Goal: Task Accomplishment & Management: Manage account settings

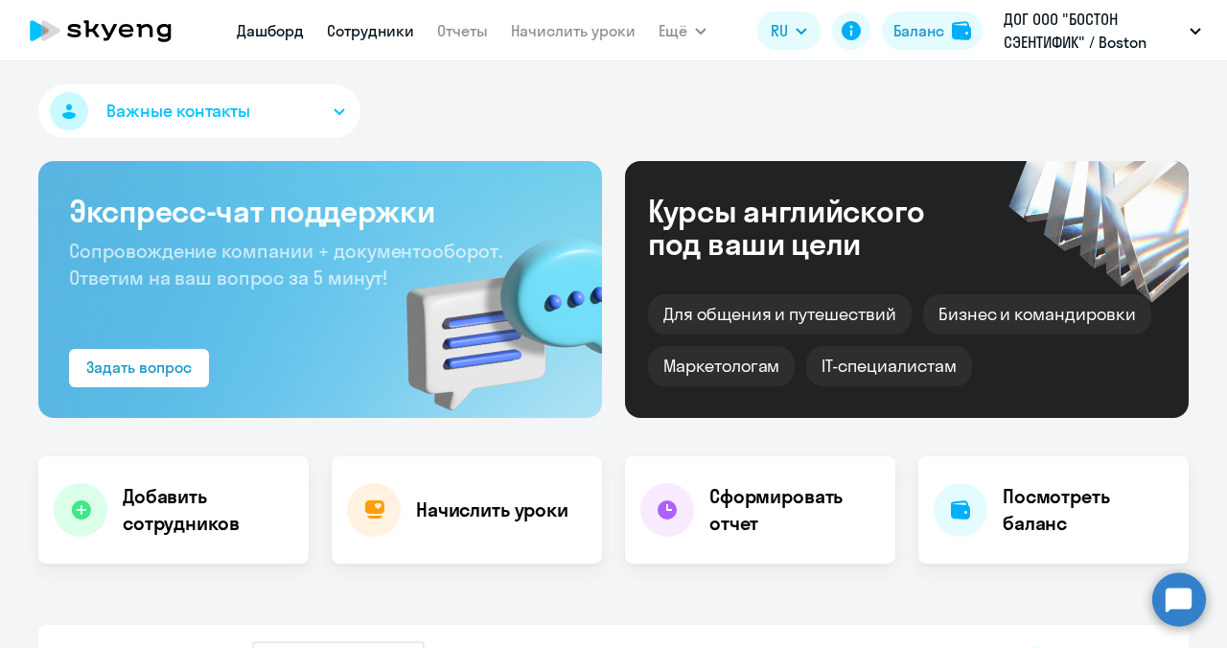
click at [397, 39] on link "Сотрудники" at bounding box center [370, 30] width 87 height 19
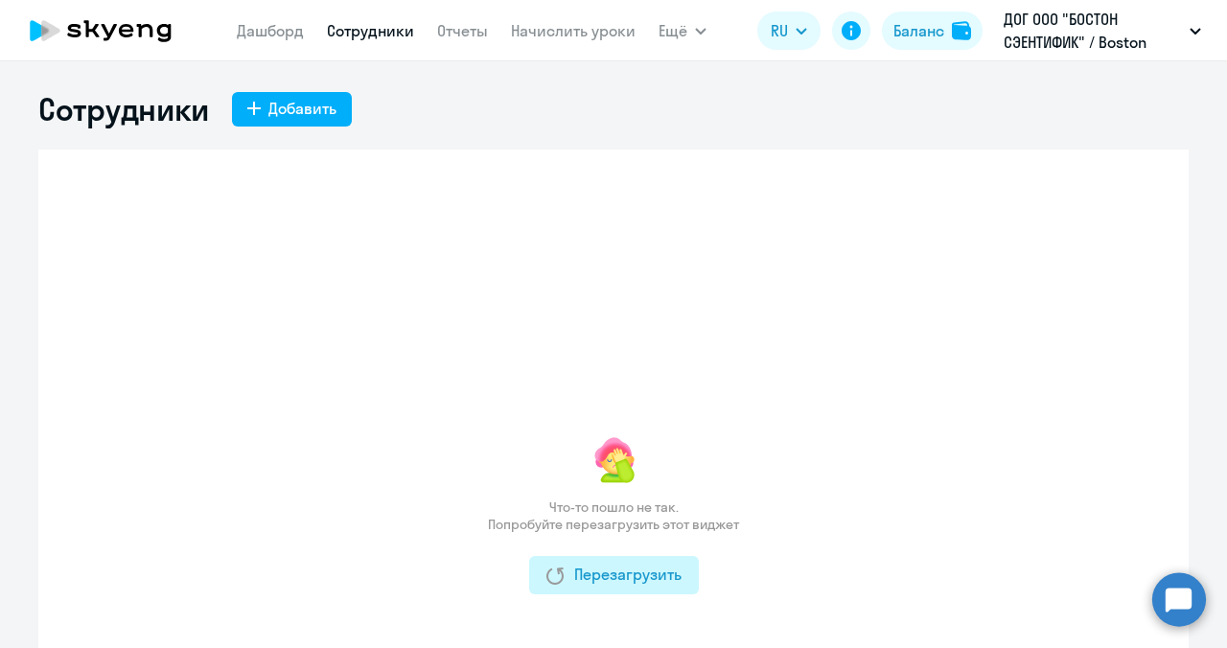
click at [555, 562] on button "Перезагрузить" at bounding box center [614, 575] width 170 height 38
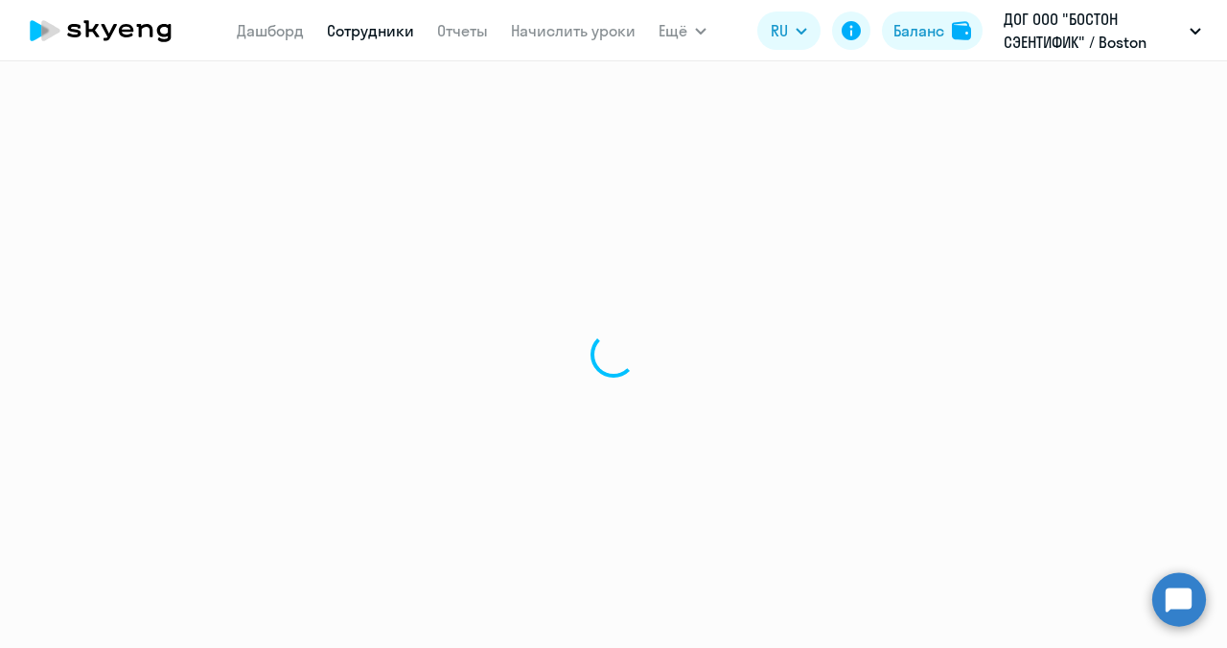
select select "30"
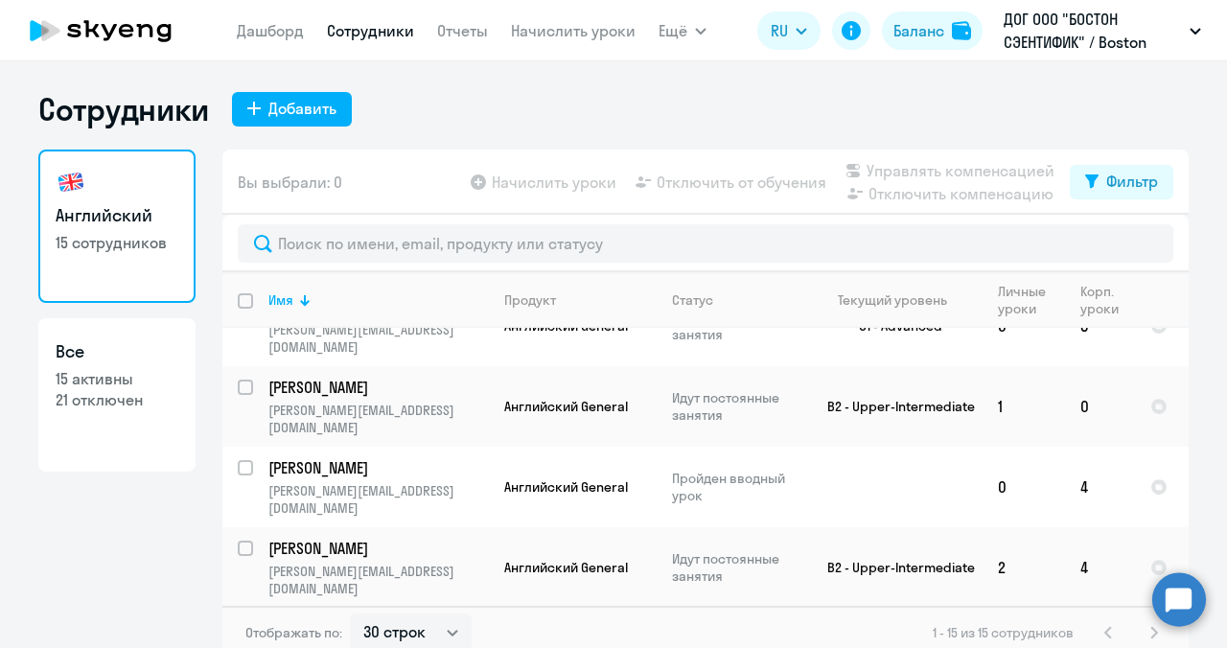
scroll to position [661, 0]
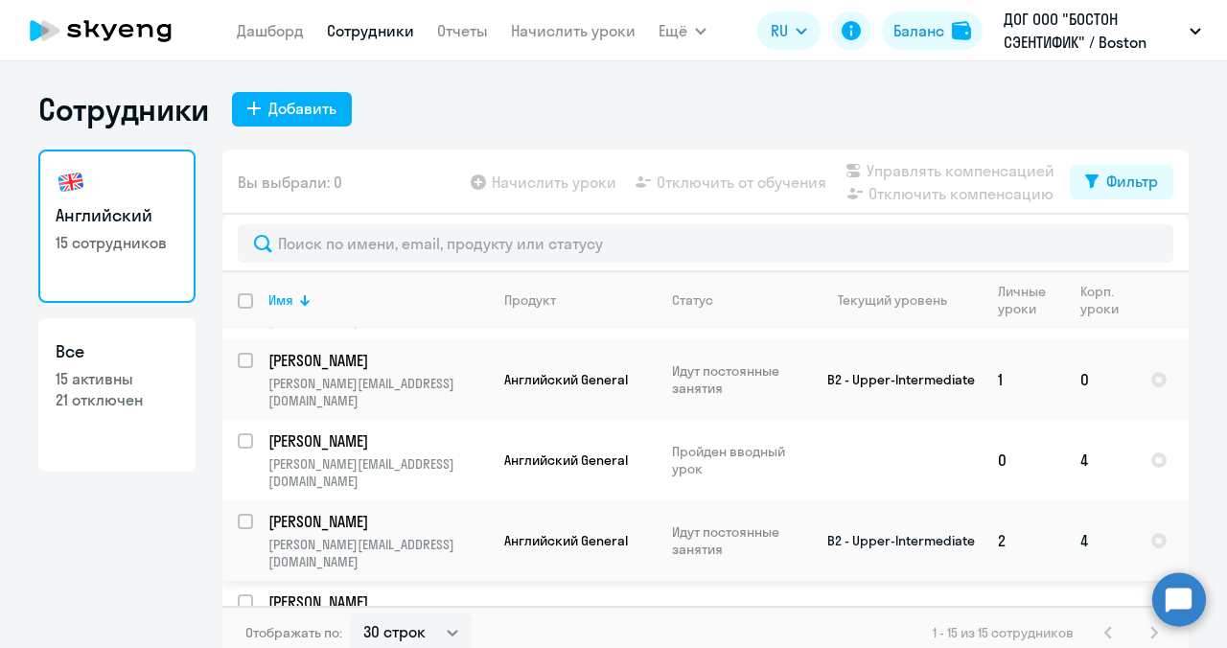
click at [465, 511] on p "[PERSON_NAME]" at bounding box center [376, 521] width 217 height 21
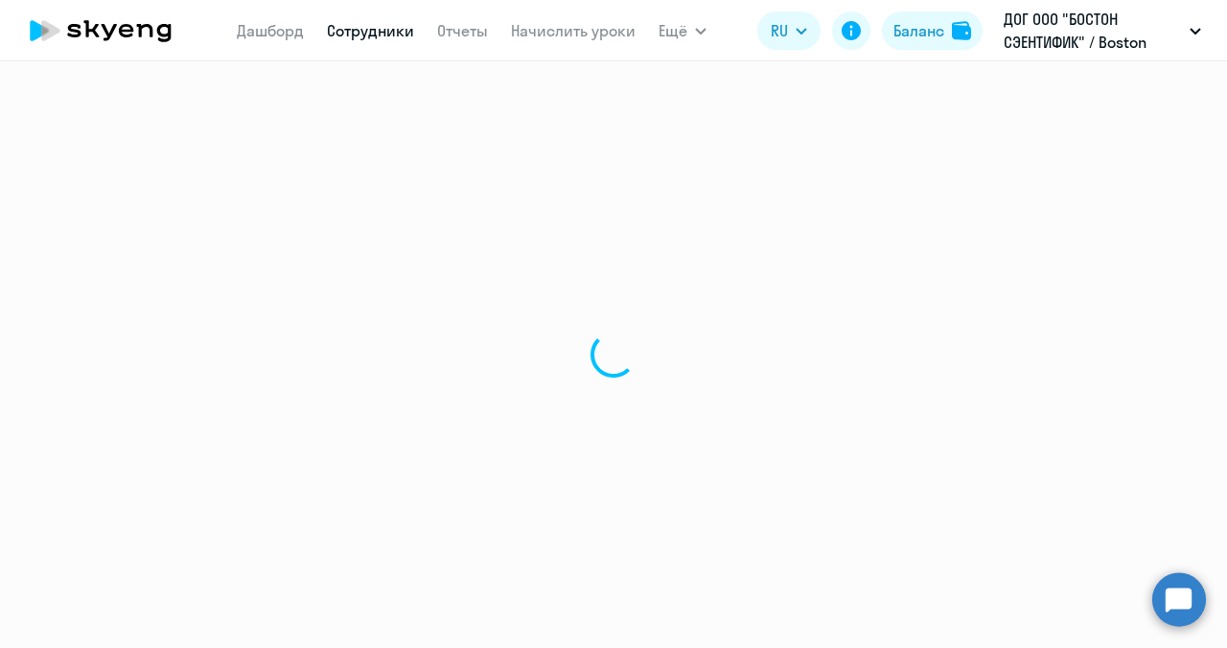
select select "english"
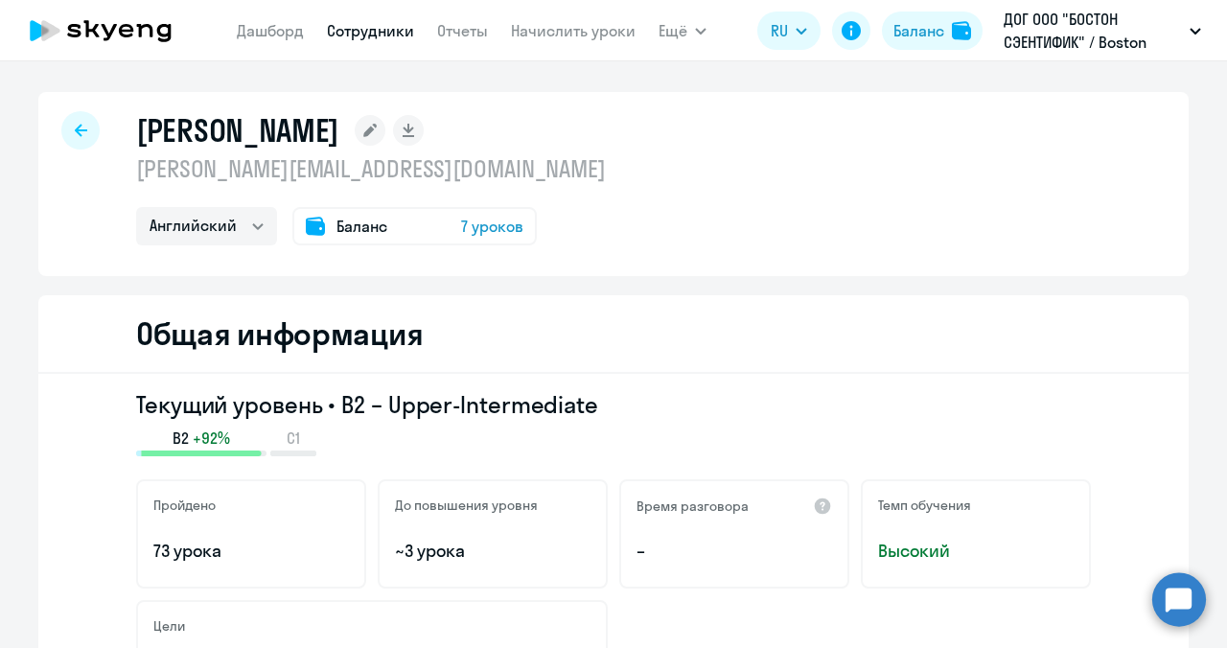
click at [80, 131] on div at bounding box center [80, 130] width 38 height 38
select select "30"
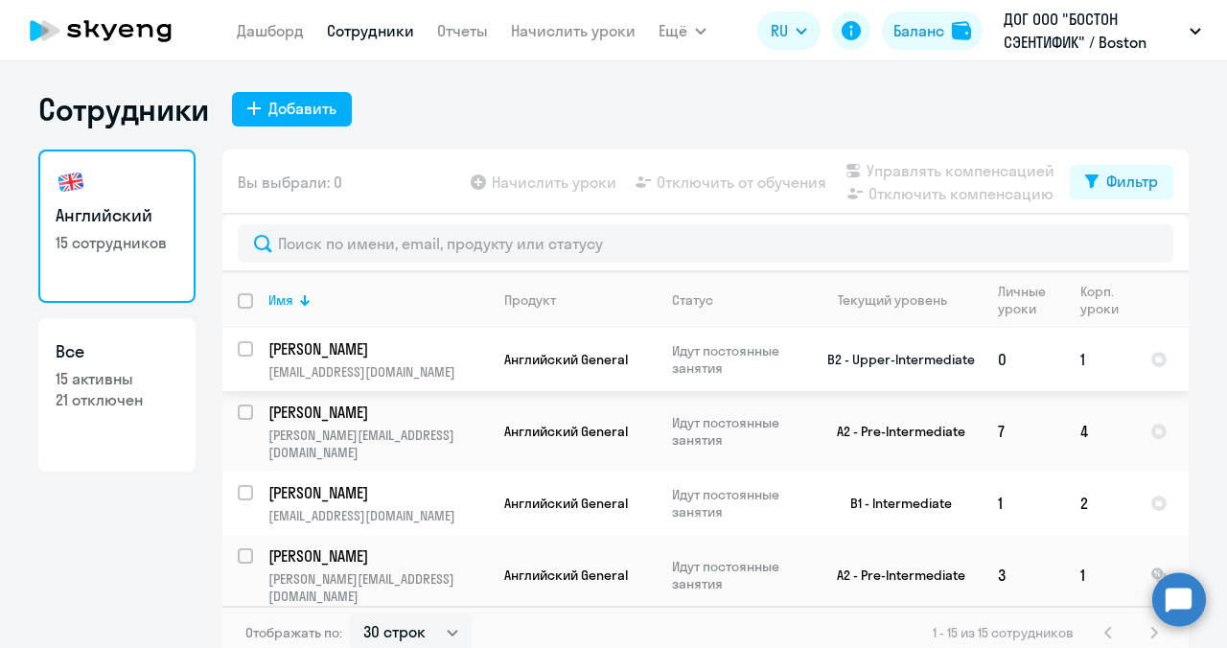
click at [238, 345] on input "select row 22494211" at bounding box center [257, 360] width 38 height 38
checkbox input "true"
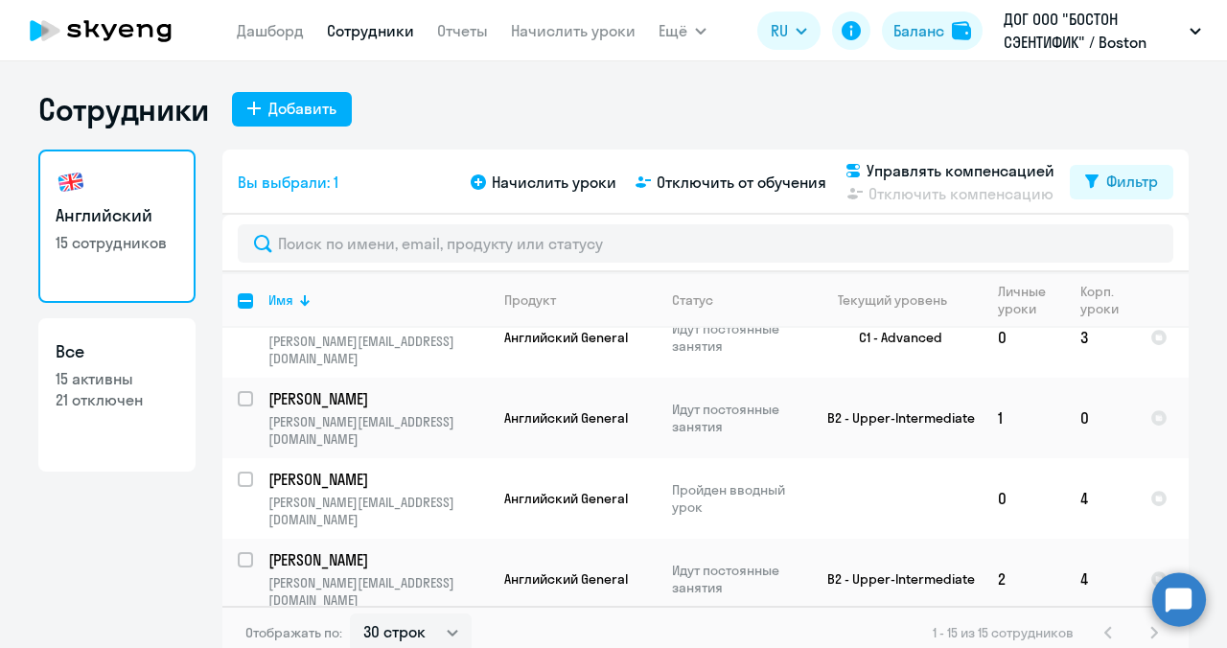
scroll to position [661, 0]
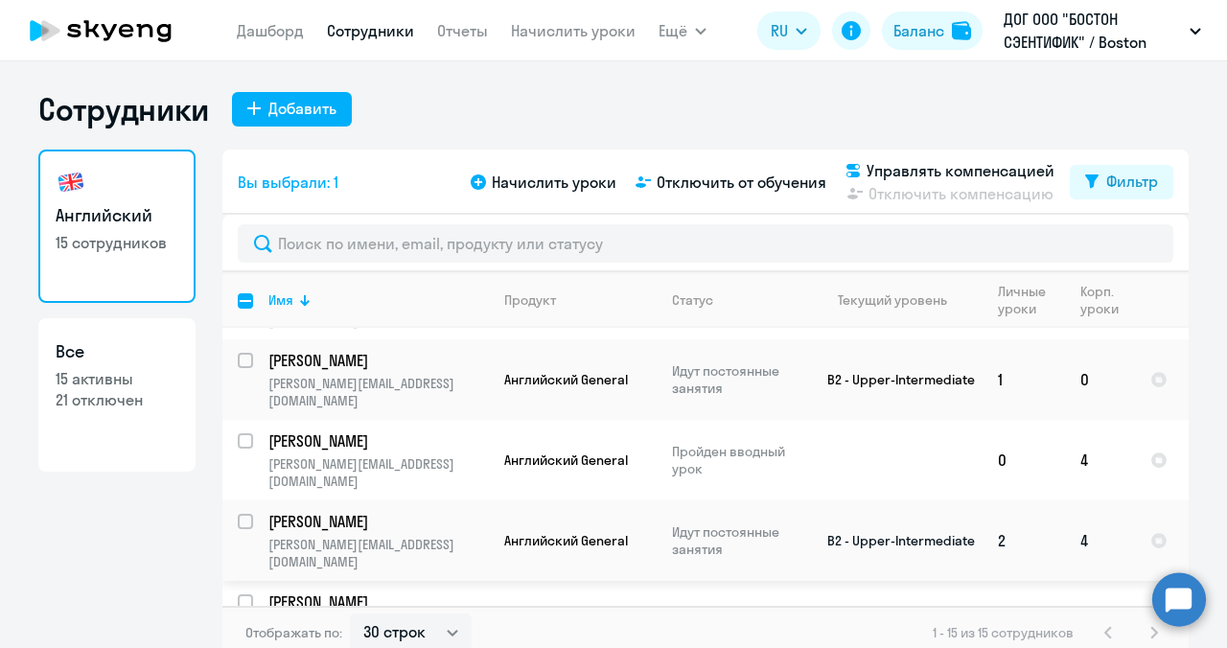
click at [242, 514] on input "select row 22250441" at bounding box center [257, 533] width 38 height 38
checkbox input "true"
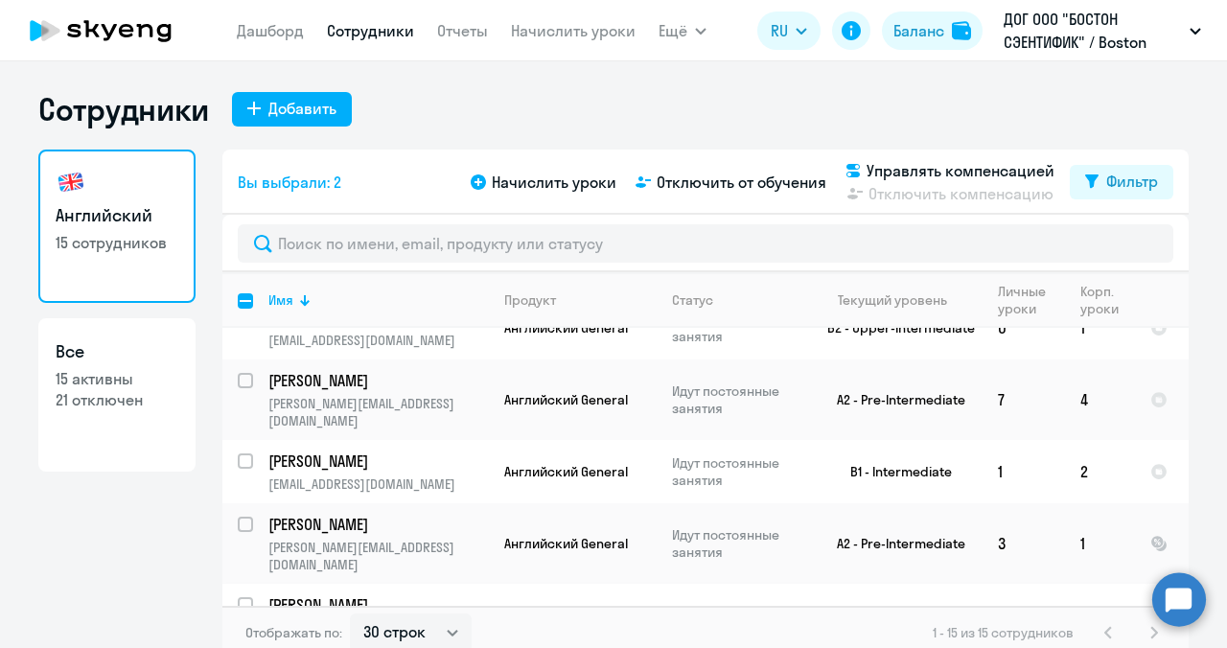
scroll to position [0, 0]
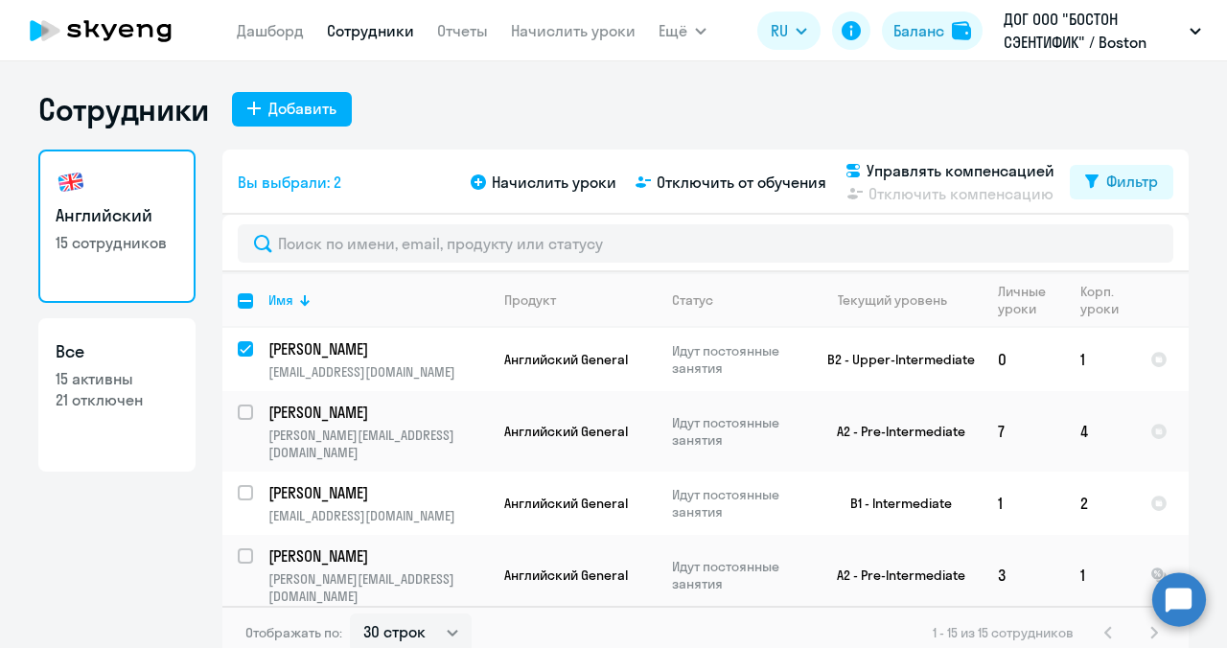
click at [690, 195] on div "Начислить уроки Отключить от обучения Управлять компенсацией Отключить компенса…" at bounding box center [768, 182] width 603 height 46
click at [677, 182] on span "Отключить от обучения" at bounding box center [742, 182] width 170 height 23
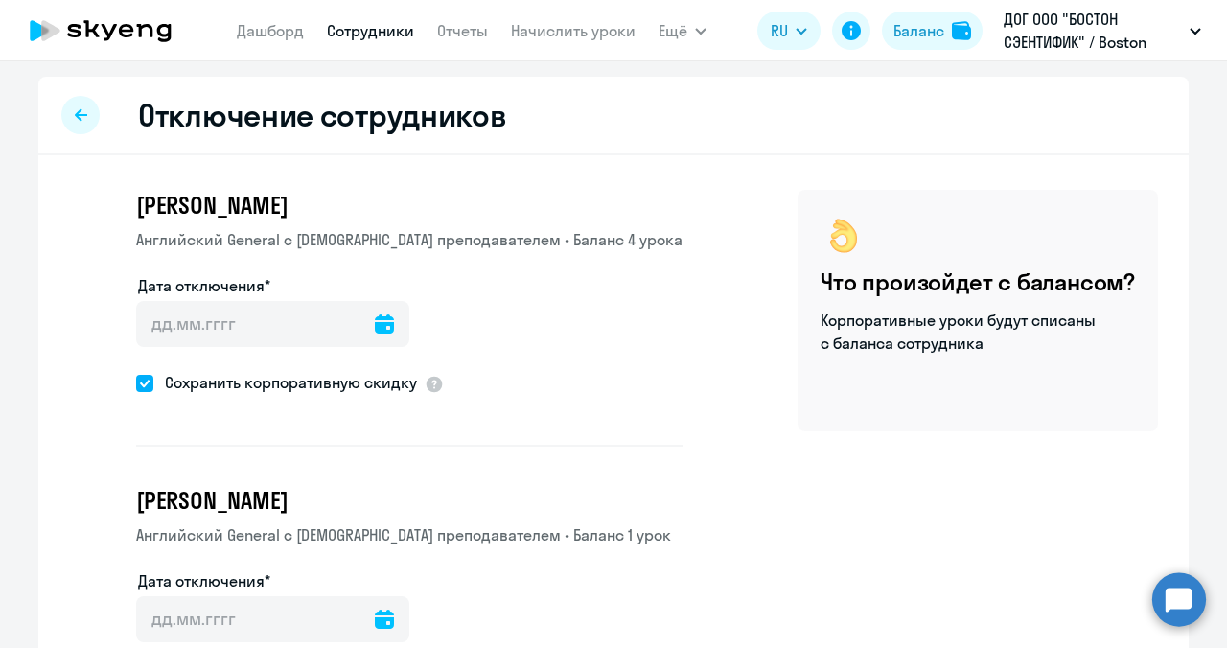
click at [375, 322] on icon at bounding box center [384, 323] width 19 height 19
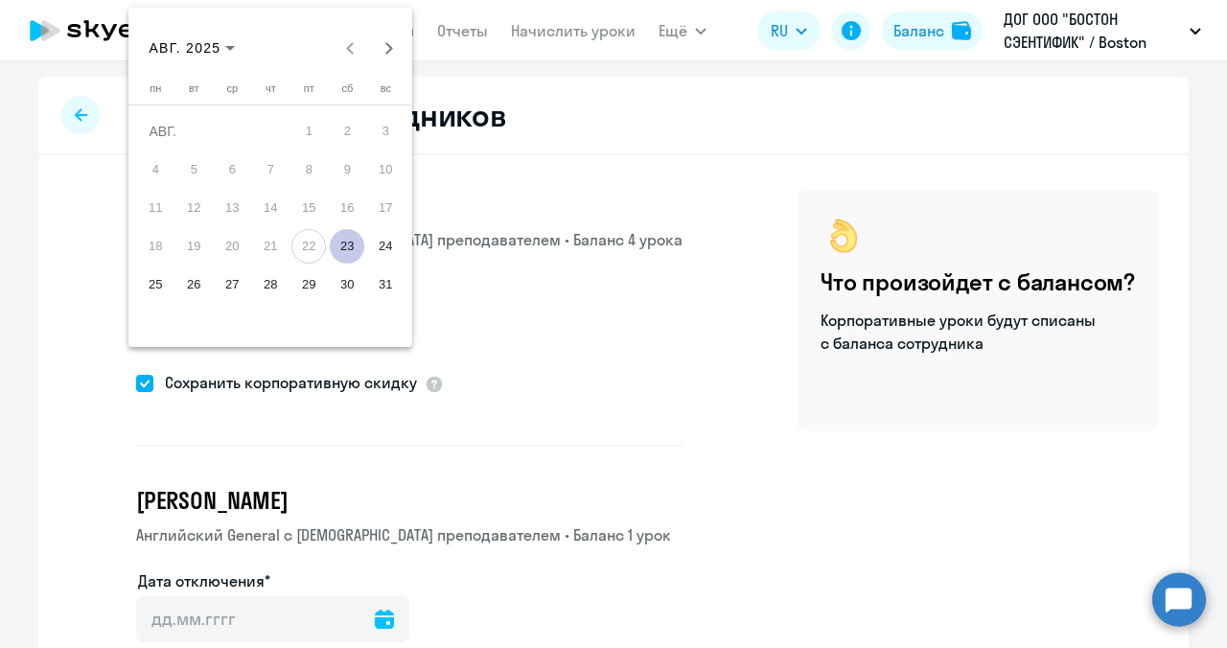
click at [351, 239] on span "23" at bounding box center [347, 246] width 35 height 35
type input "[DATE]"
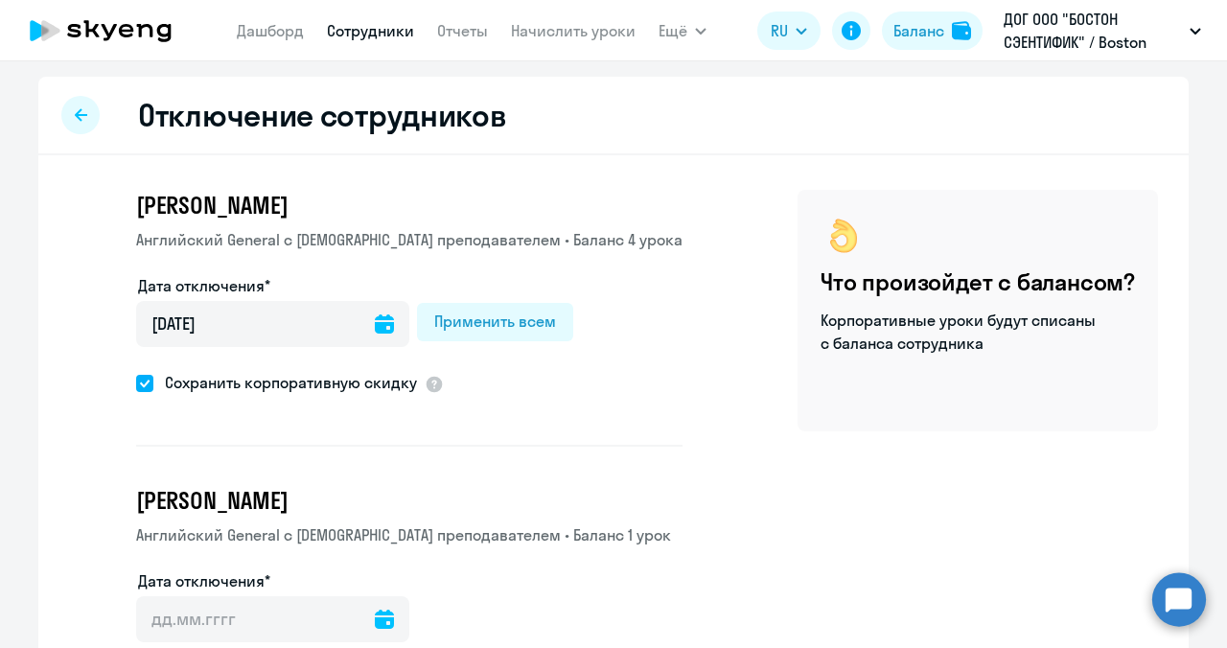
scroll to position [174, 0]
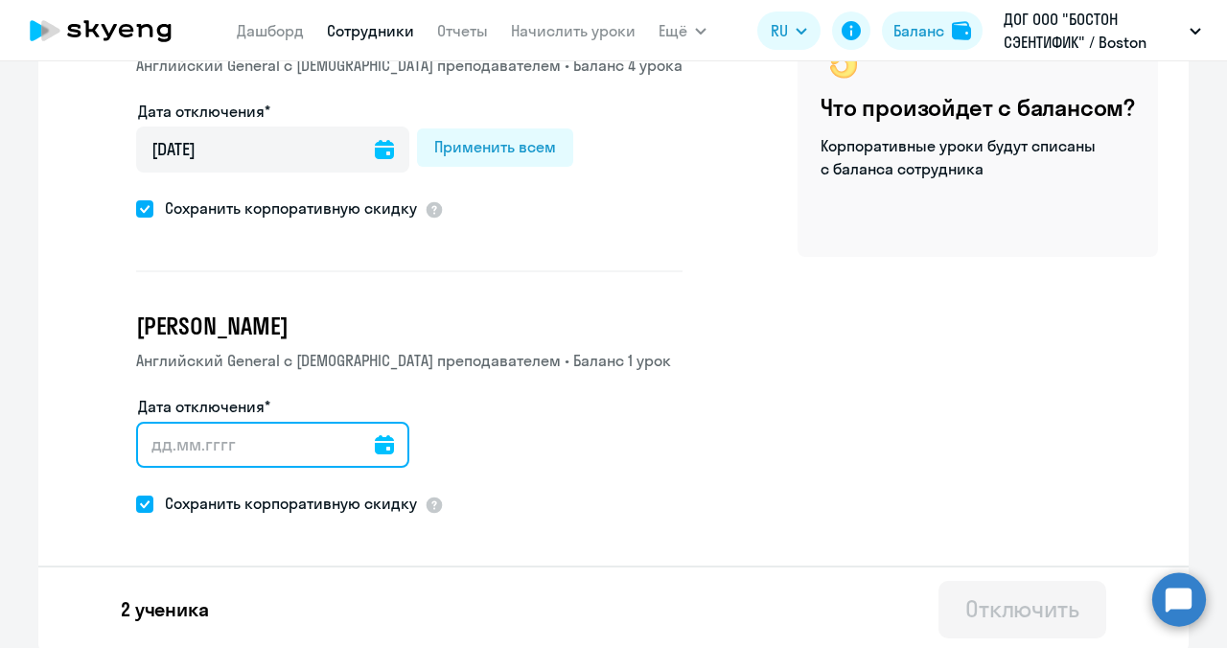
click at [375, 450] on input "Дата отключения*" at bounding box center [272, 445] width 273 height 46
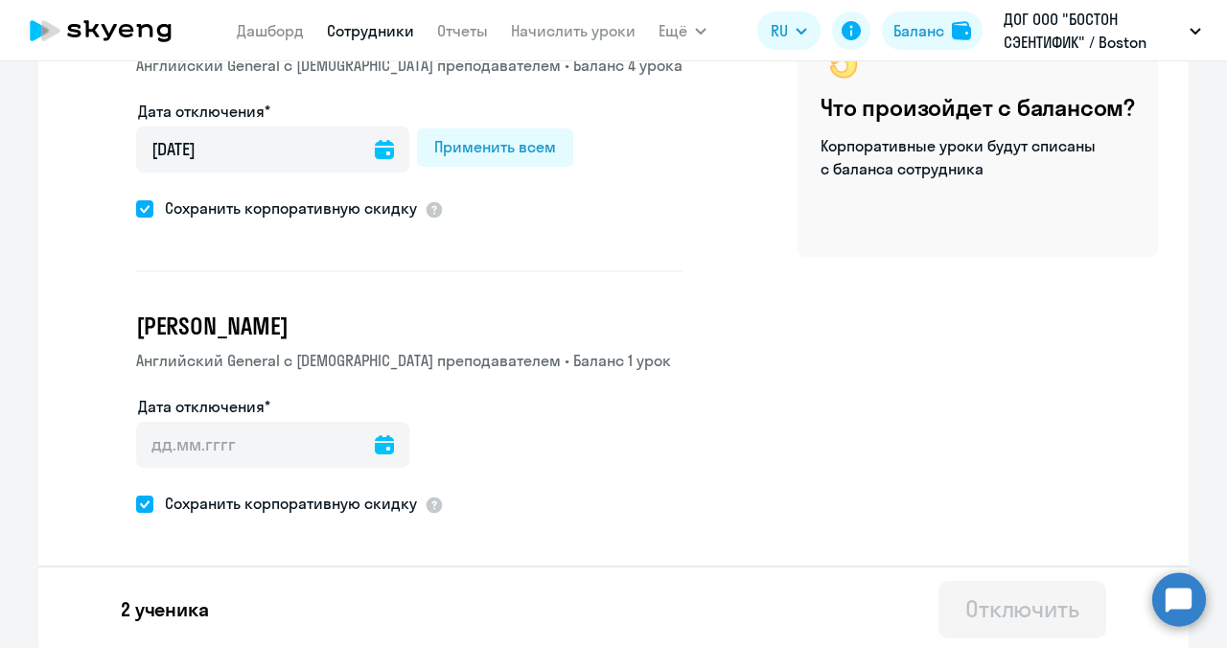
click at [375, 443] on icon at bounding box center [384, 444] width 19 height 19
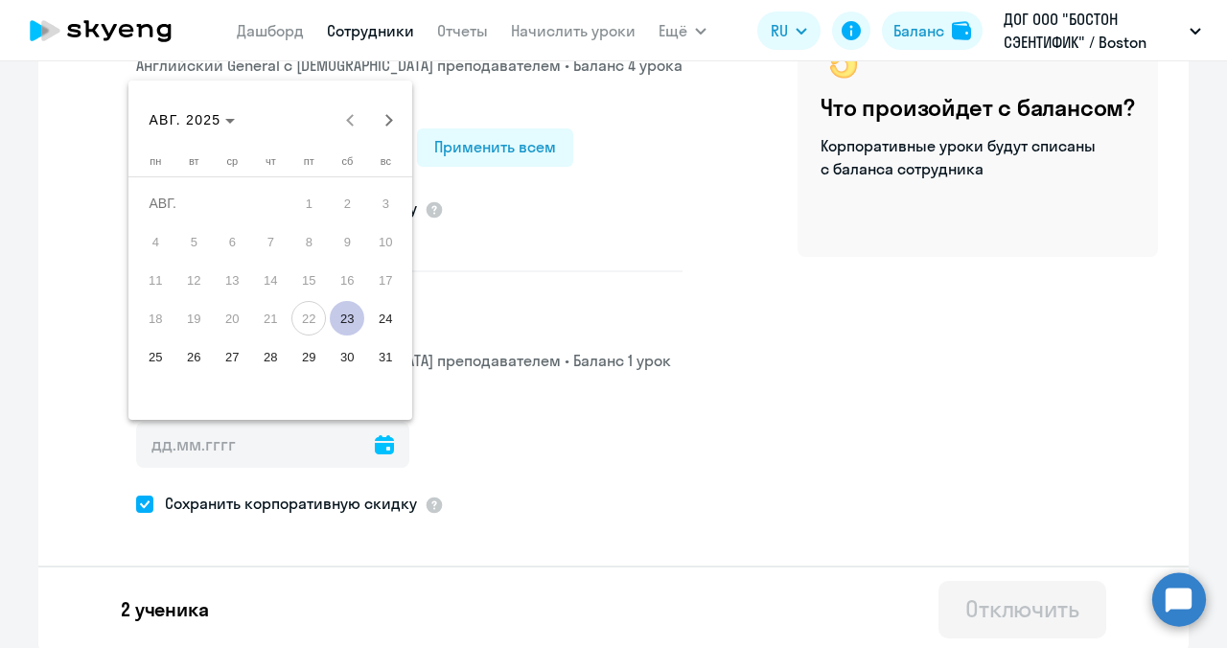
click at [349, 313] on span "23" at bounding box center [347, 318] width 35 height 35
type input "[DATE]"
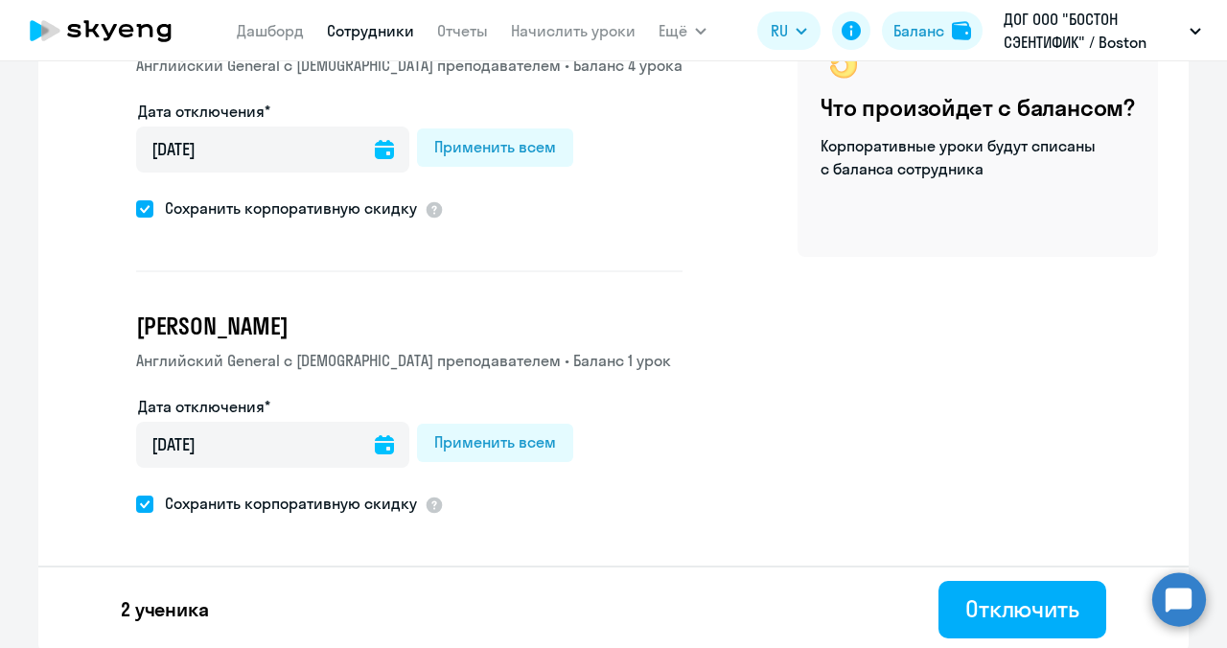
click at [136, 496] on span at bounding box center [144, 504] width 17 height 17
click at [135, 503] on input "Сохранить корпоративную скидку" at bounding box center [135, 503] width 1 height 1
checkbox input "false"
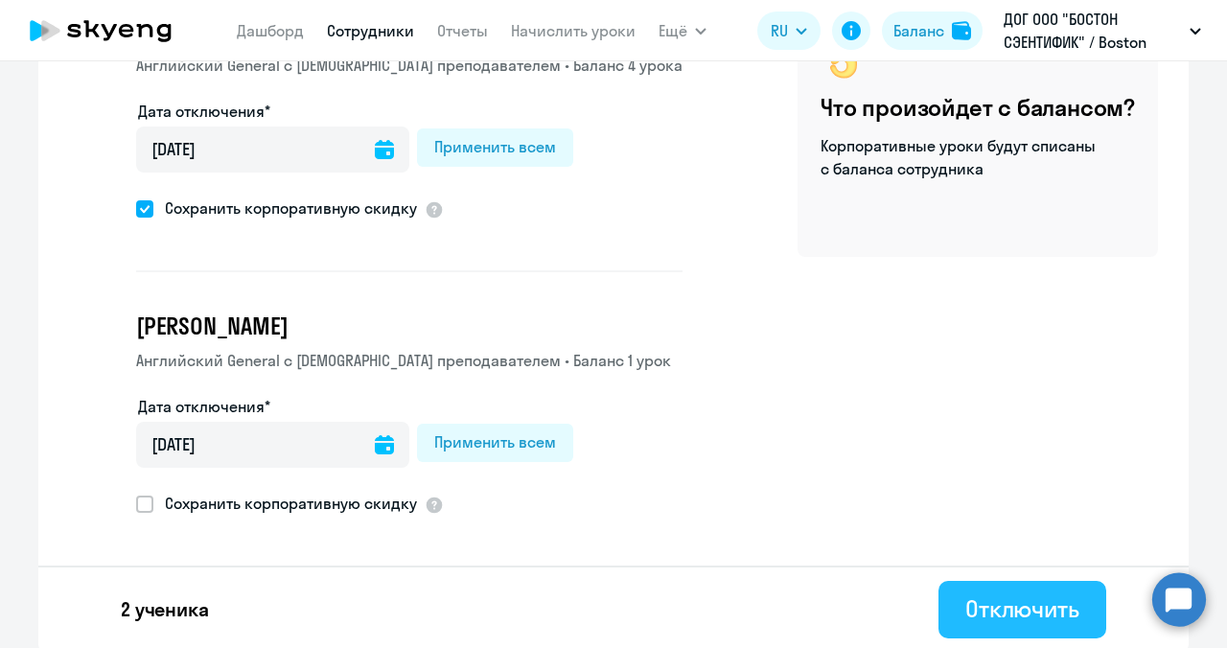
click at [977, 600] on div "Отключить" at bounding box center [1022, 608] width 114 height 31
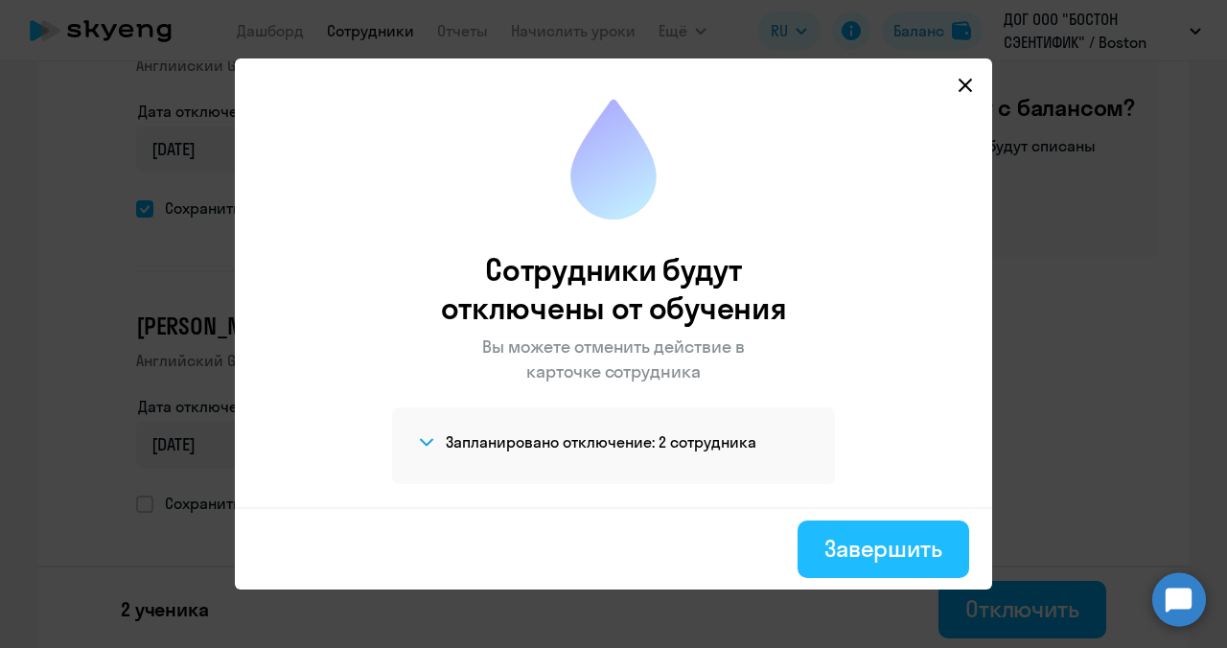
click at [837, 541] on div "Завершить" at bounding box center [883, 548] width 118 height 31
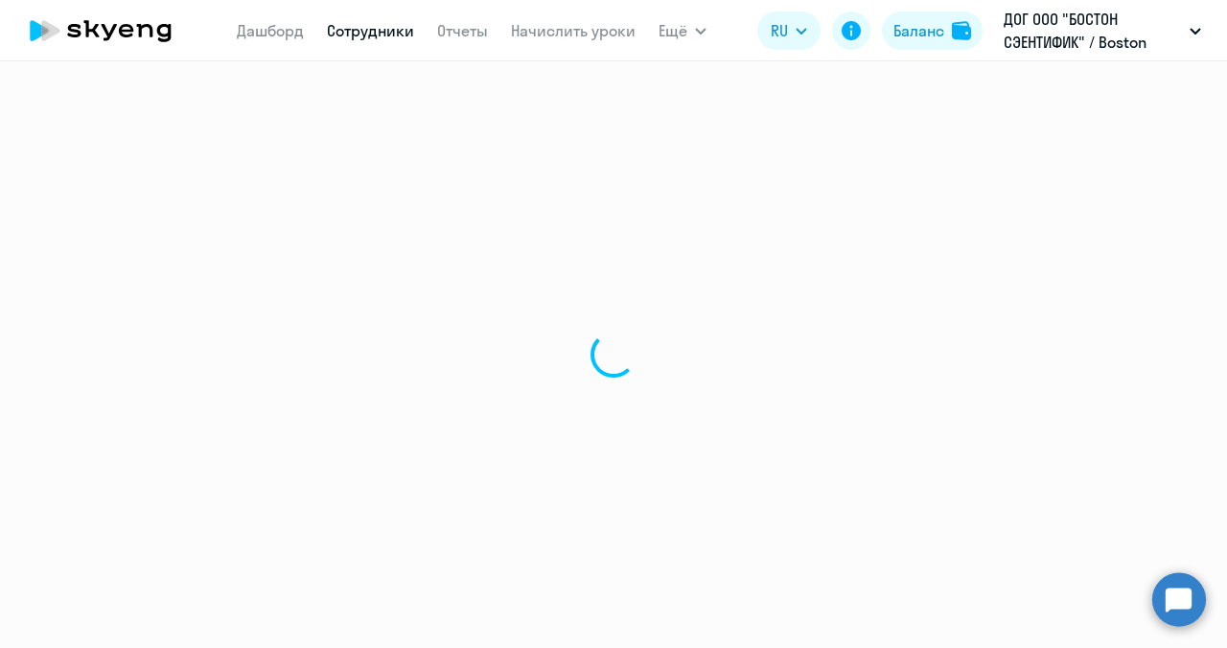
select select "30"
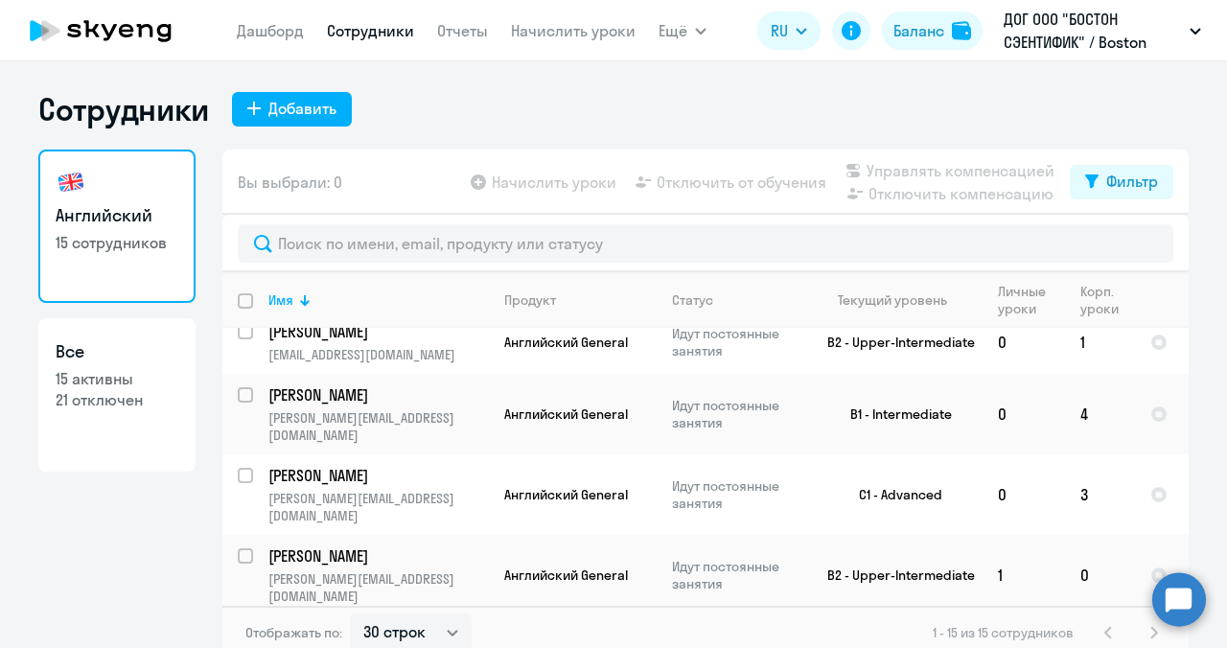
scroll to position [661, 0]
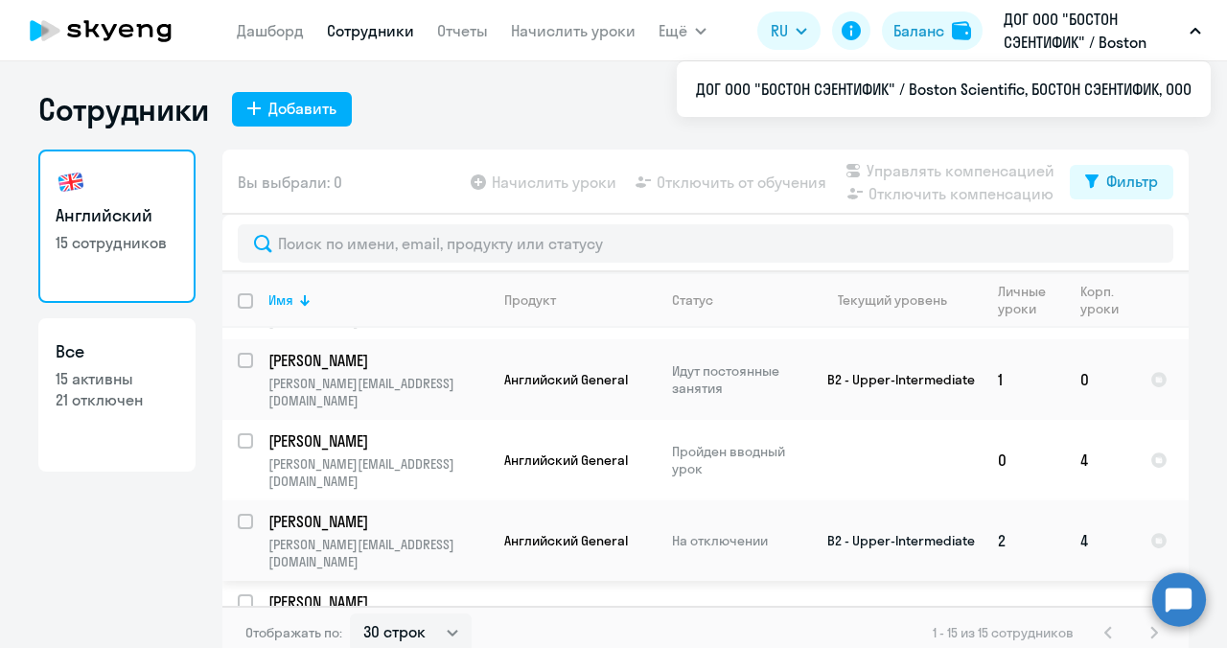
click at [383, 511] on p "[PERSON_NAME]" at bounding box center [376, 521] width 217 height 21
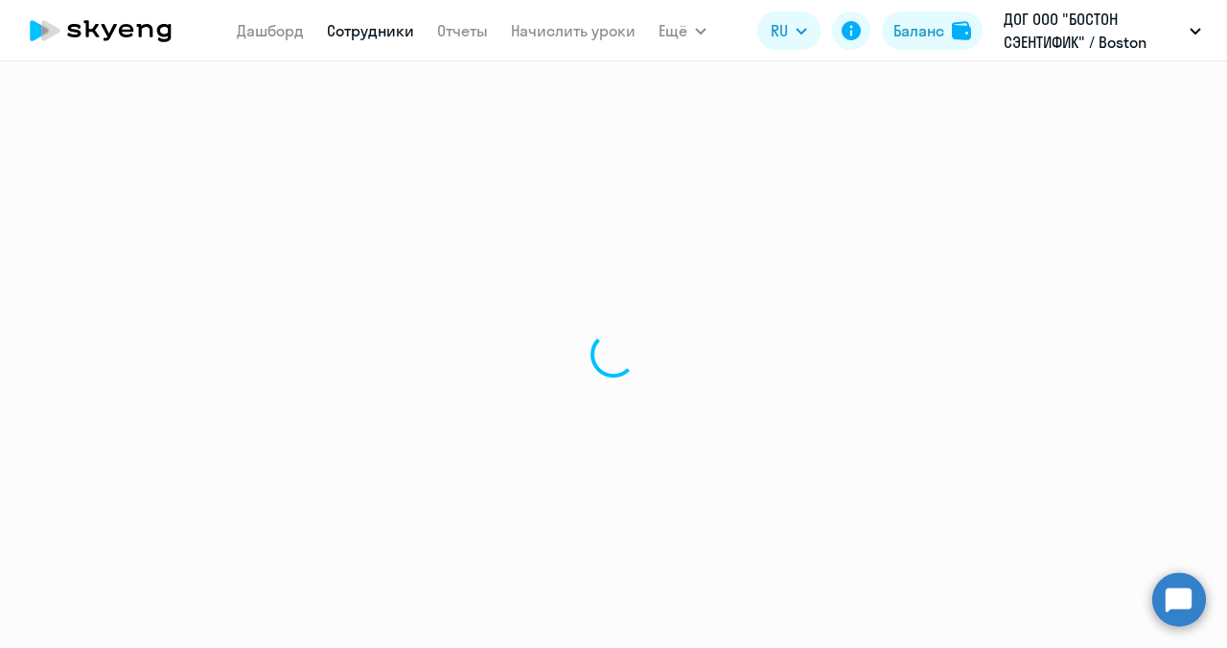
select select "english"
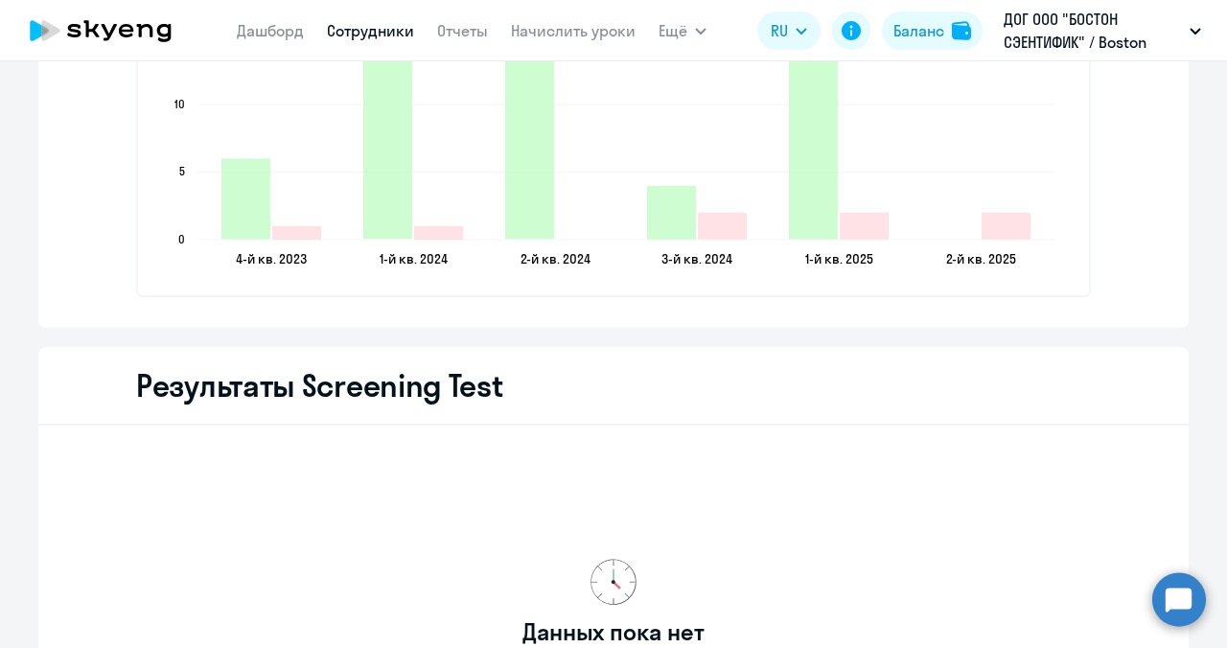
scroll to position [3197, 0]
